Goal: Transaction & Acquisition: Purchase product/service

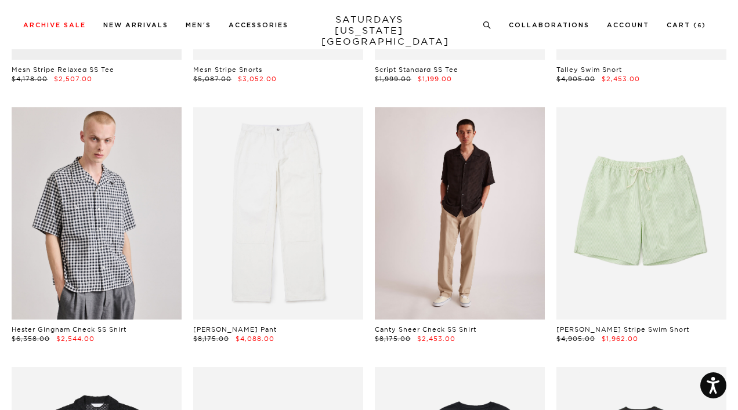
scroll to position [538, 0]
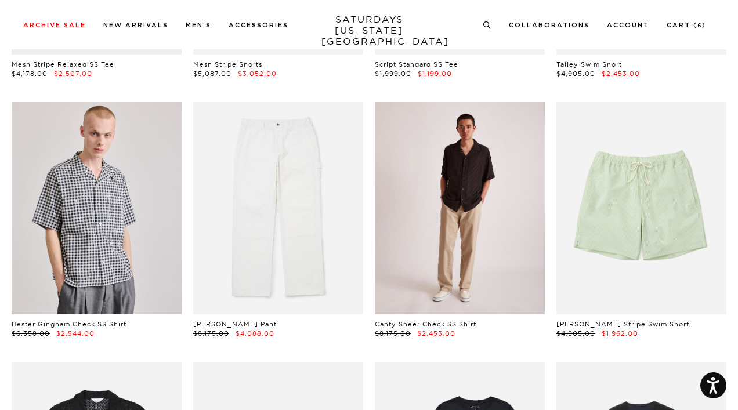
click at [463, 245] on link at bounding box center [460, 208] width 170 height 212
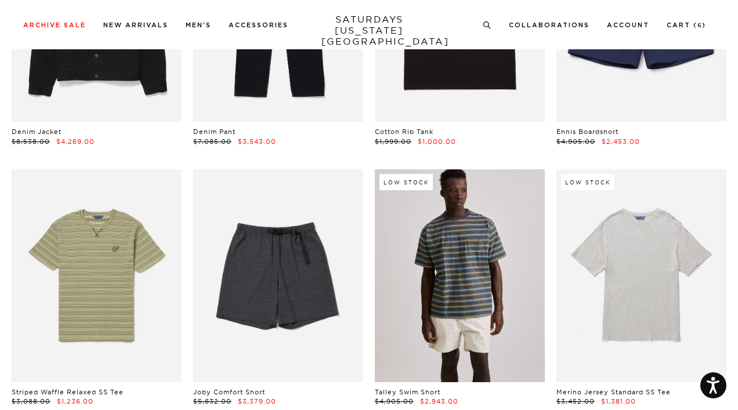
scroll to position [1276, 0]
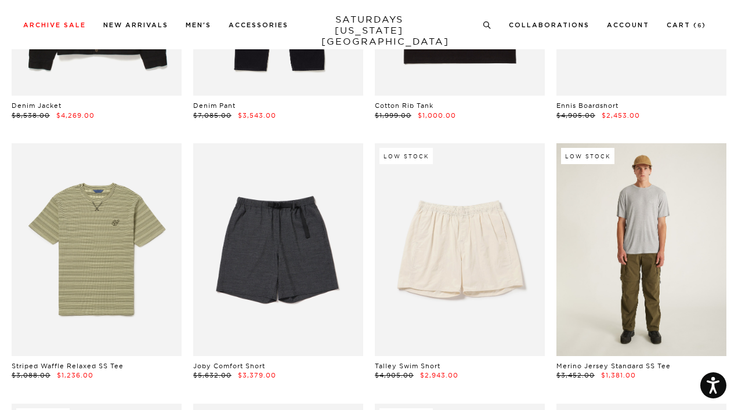
click at [652, 233] on link at bounding box center [641, 249] width 170 height 212
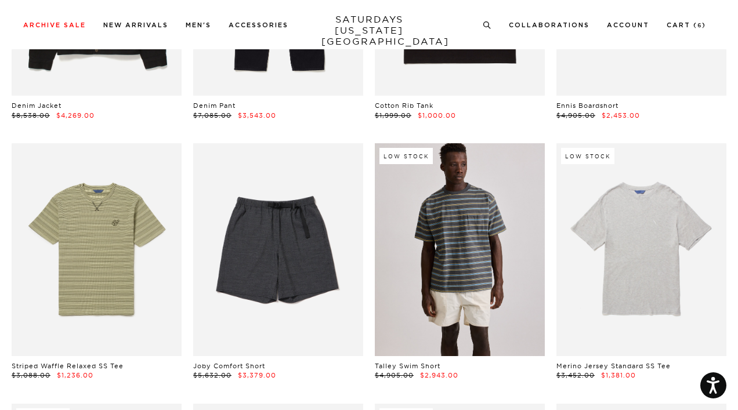
click at [471, 246] on link at bounding box center [460, 249] width 170 height 212
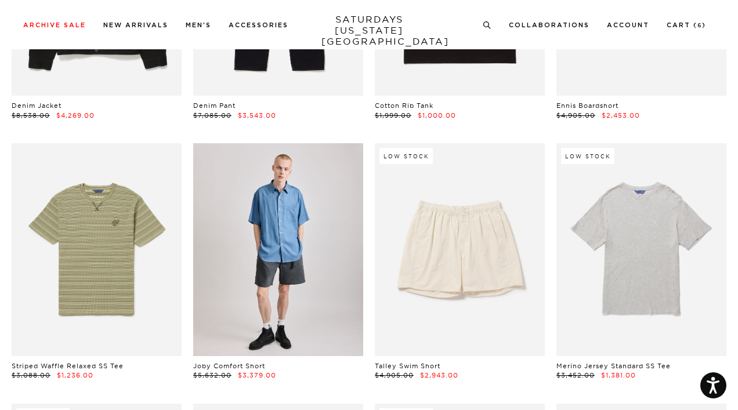
click at [269, 273] on link at bounding box center [278, 249] width 170 height 212
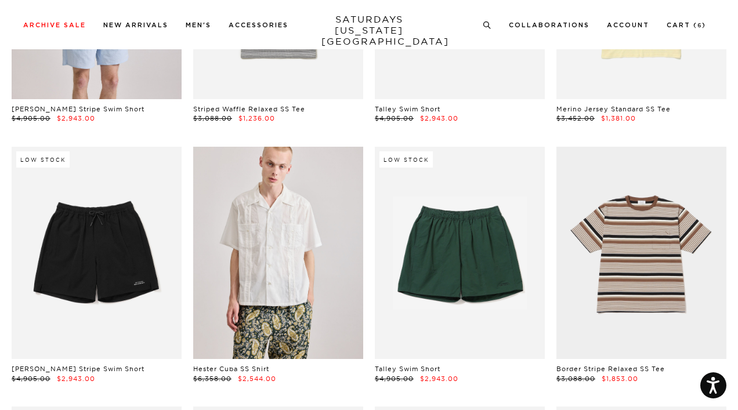
scroll to position [1793, 2]
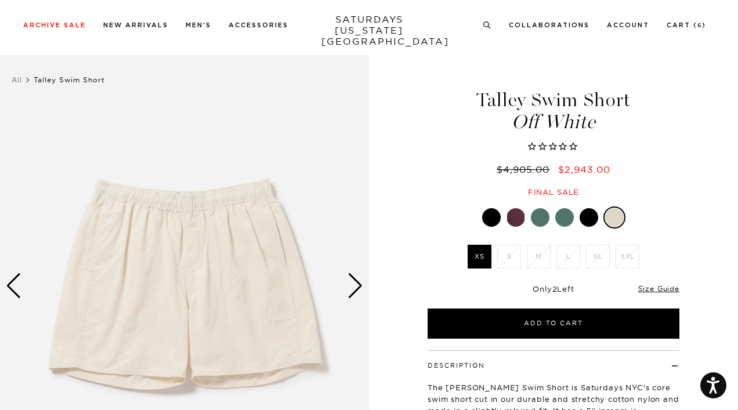
scroll to position [4, 0]
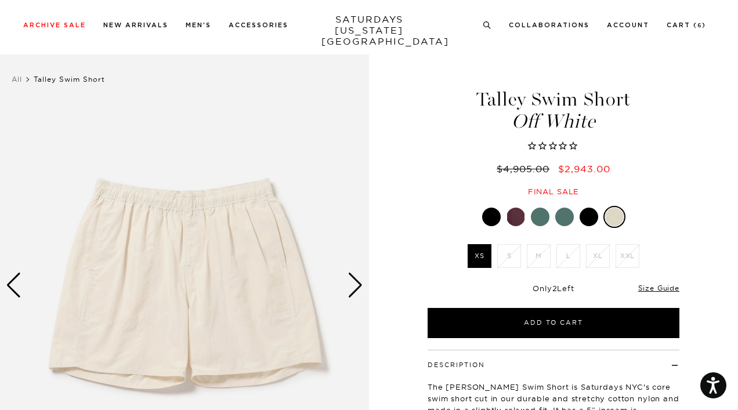
click at [354, 286] on div "Next slide" at bounding box center [355, 286] width 16 height 26
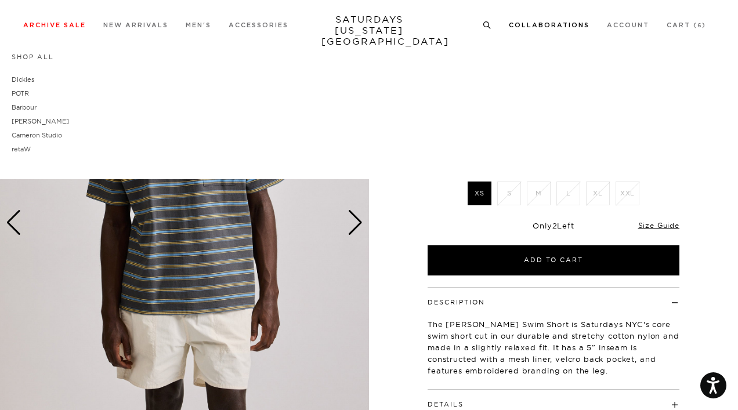
scroll to position [65, 0]
